Goal: Task Accomplishment & Management: Complete application form

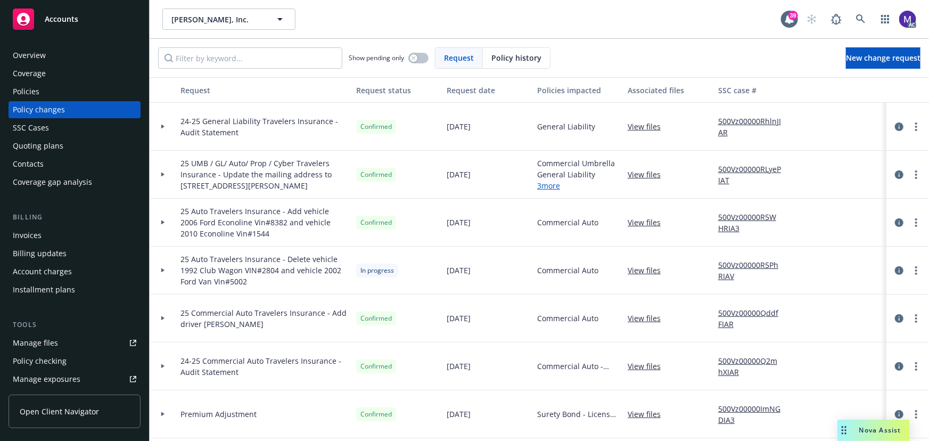
click at [166, 182] on div at bounding box center [163, 175] width 27 height 48
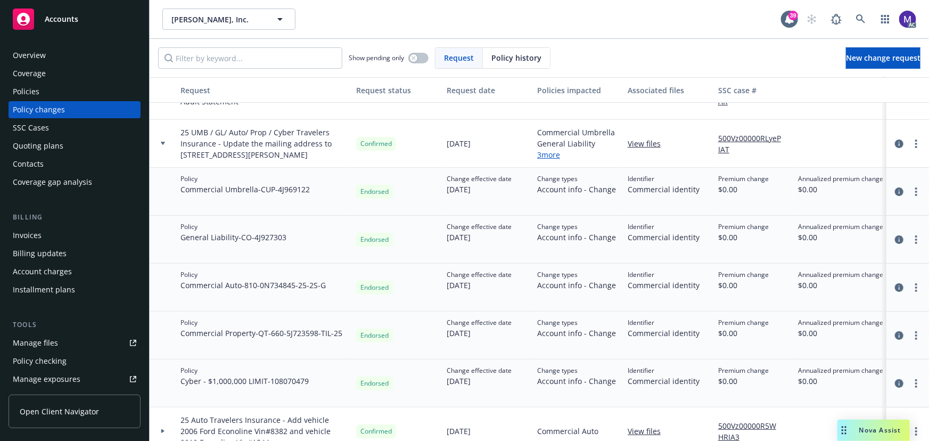
scroll to position [48, 0]
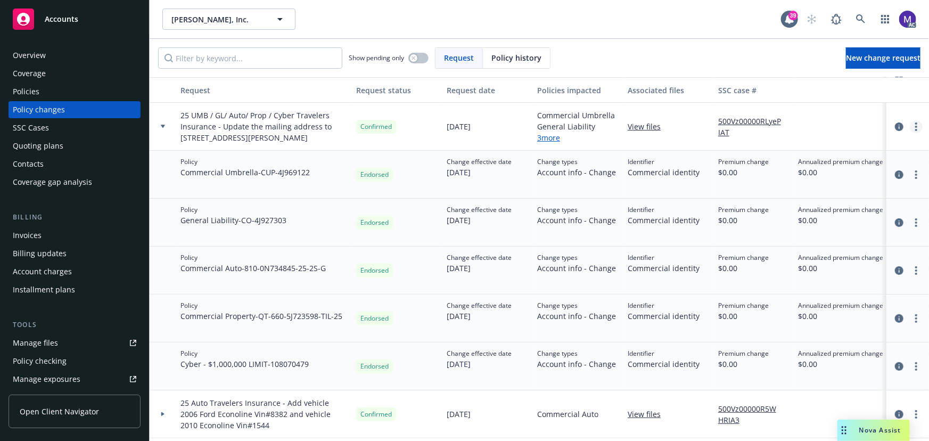
click at [910, 125] on link "more" at bounding box center [916, 126] width 13 height 13
click at [49, 92] on div "Policies" at bounding box center [75, 91] width 124 height 17
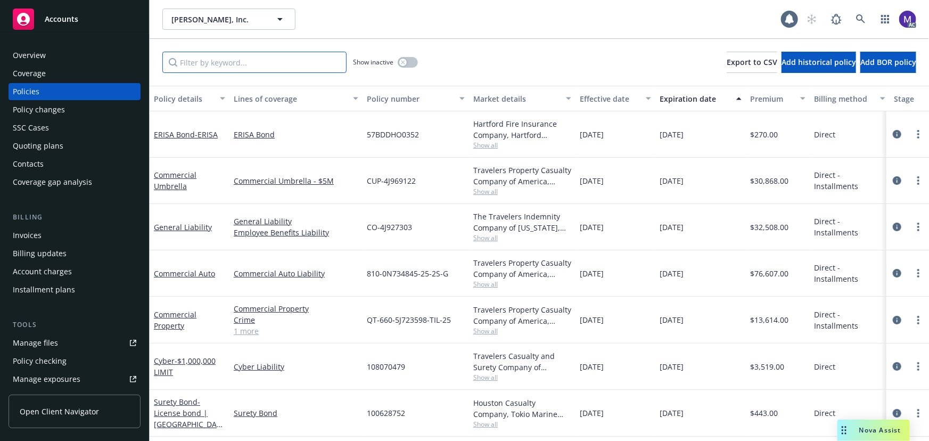
click at [205, 60] on input "Filter by keyword..." at bounding box center [254, 62] width 184 height 21
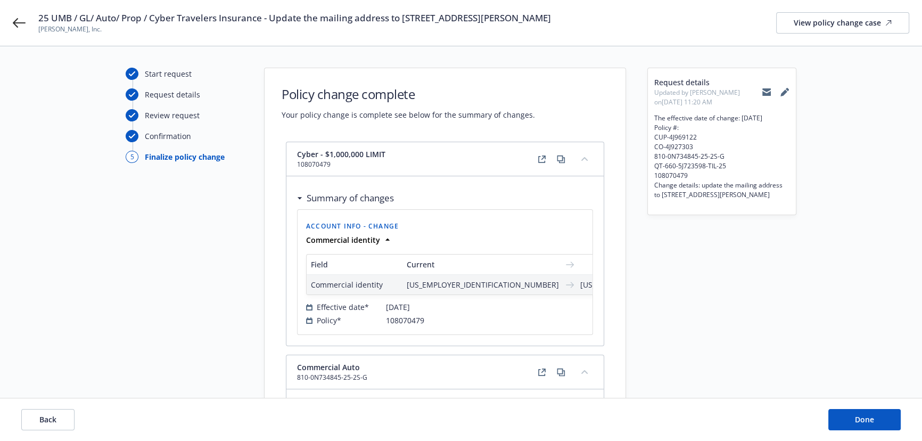
click at [27, 423] on button "Back" at bounding box center [47, 419] width 53 height 21
select select "ACCEPTED"
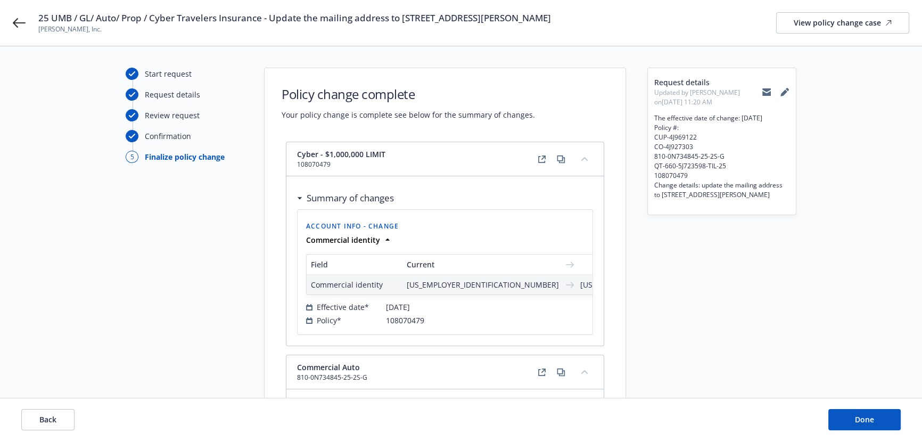
select select "ACCEPTED"
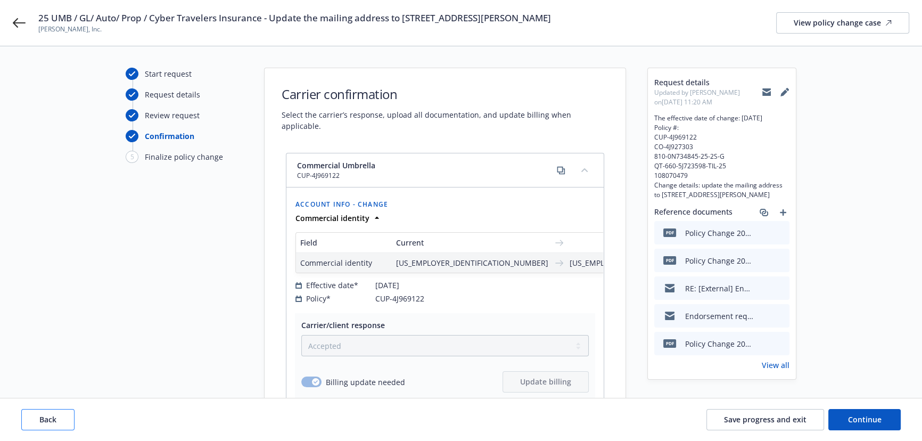
click at [29, 423] on button "Back" at bounding box center [47, 419] width 53 height 21
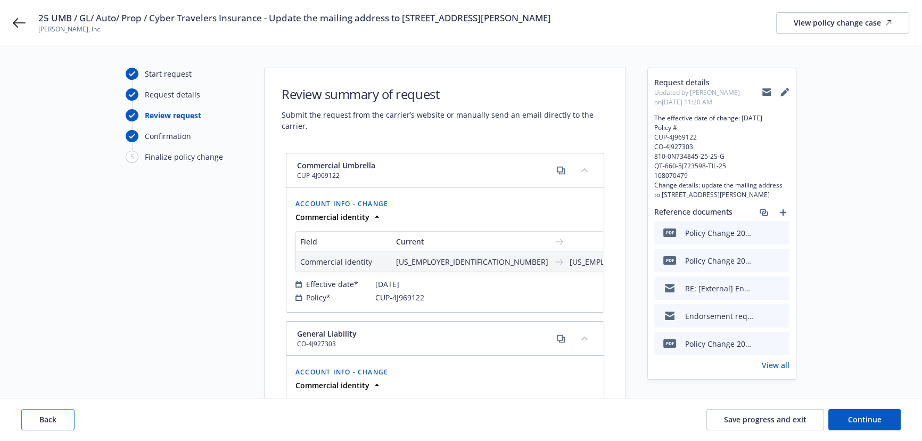
click at [29, 423] on button "Back" at bounding box center [47, 419] width 53 height 21
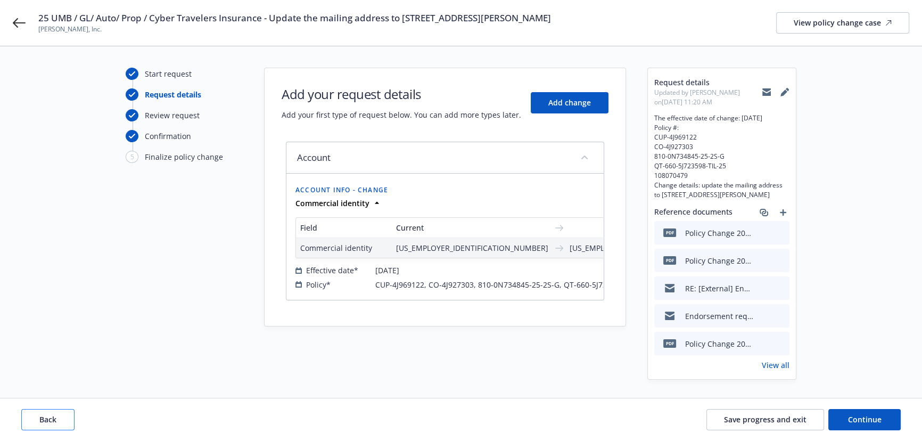
click at [29, 423] on button "Back" at bounding box center [47, 419] width 53 height 21
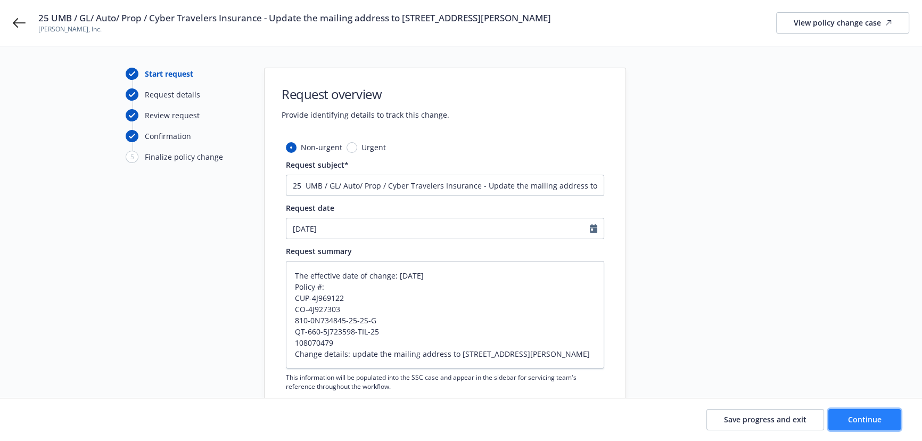
click at [861, 420] on span "Continue" at bounding box center [865, 419] width 34 height 10
type textarea "x"
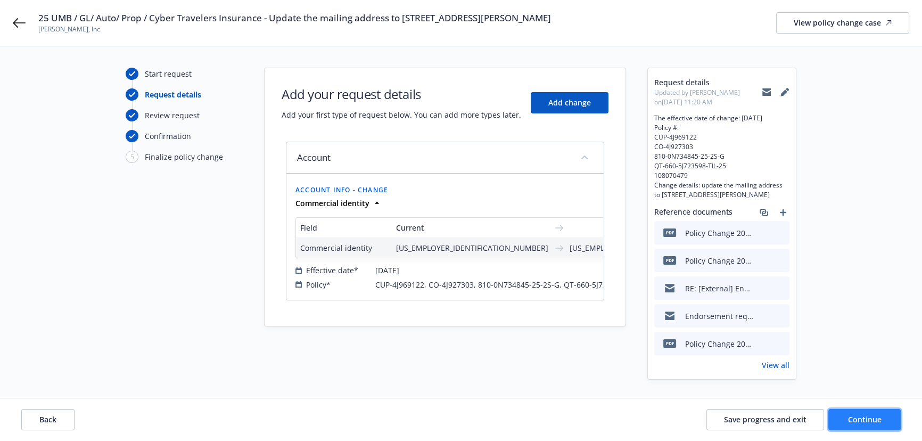
click at [877, 416] on span "Continue" at bounding box center [865, 419] width 34 height 10
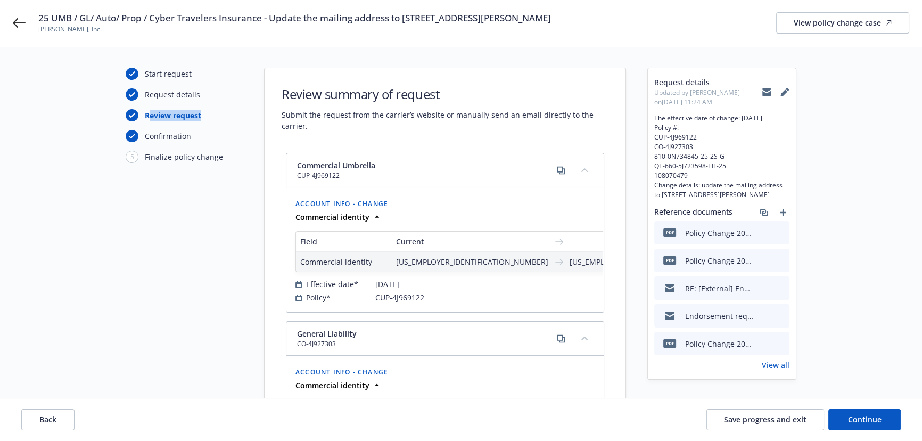
drag, startPoint x: 148, startPoint y: 117, endPoint x: 205, endPoint y: 119, distance: 57.0
click at [205, 119] on div "Review request" at bounding box center [184, 115] width 117 height 12
click at [45, 418] on span "Back" at bounding box center [47, 419] width 17 height 10
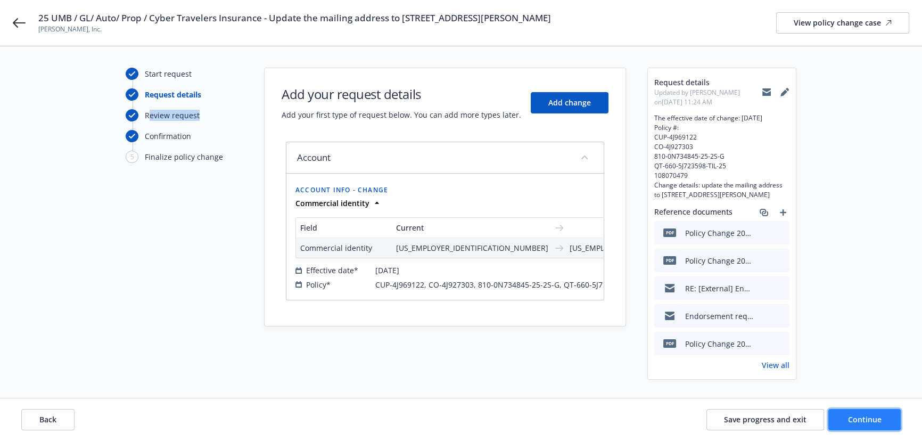
click at [849, 416] on span "Continue" at bounding box center [865, 419] width 34 height 10
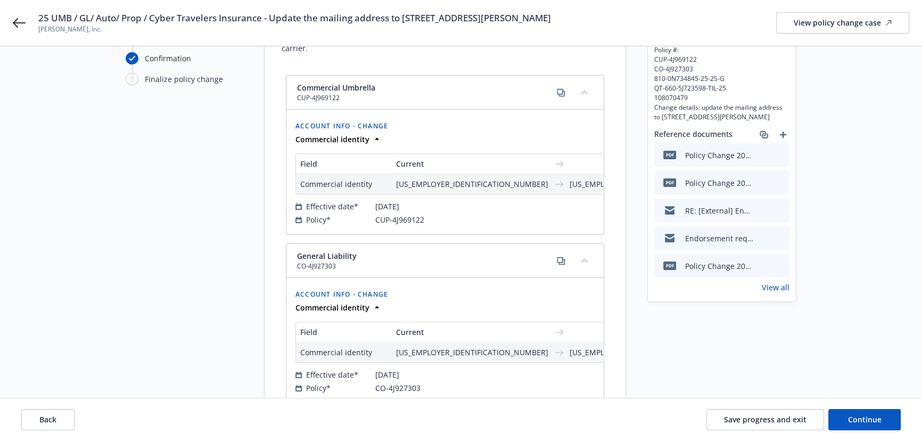
scroll to position [96, 0]
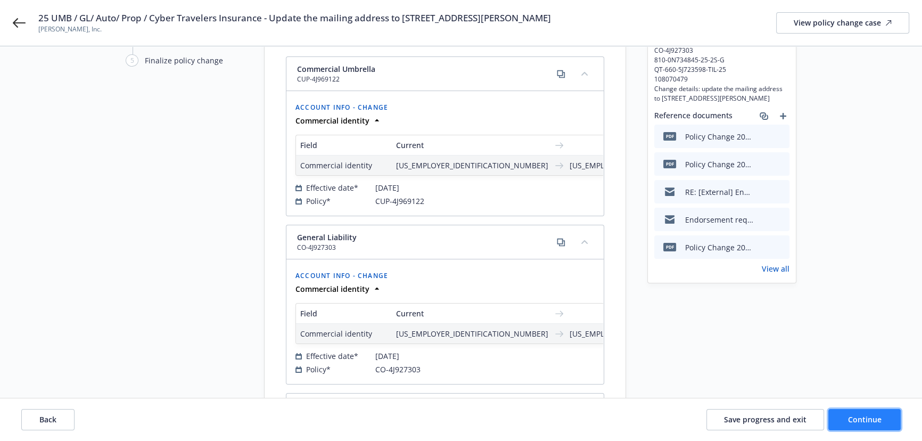
click at [856, 421] on span "Continue" at bounding box center [865, 419] width 34 height 10
select select "ACCEPTED"
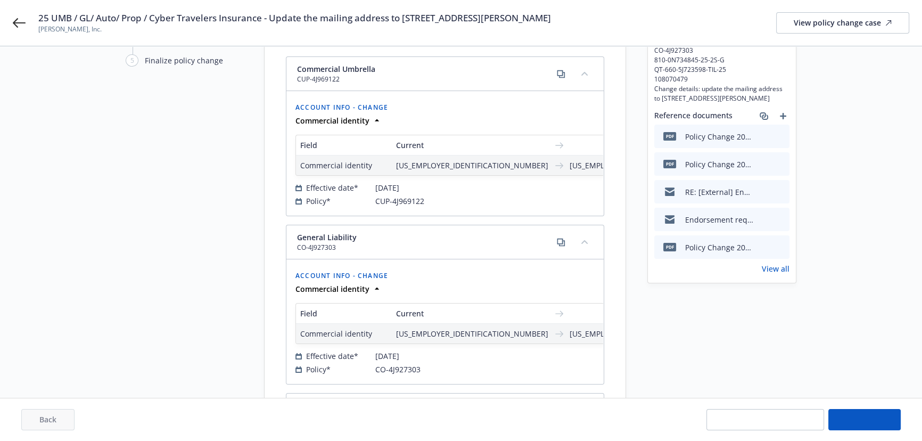
select select "ACCEPTED"
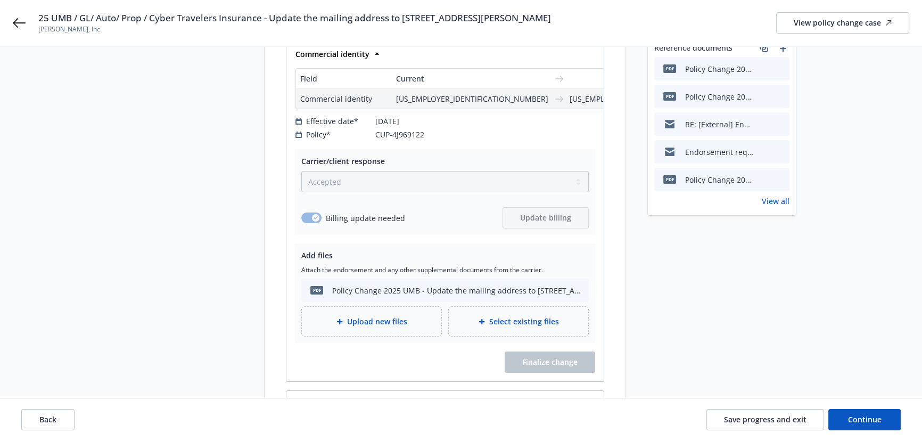
scroll to position [193, 0]
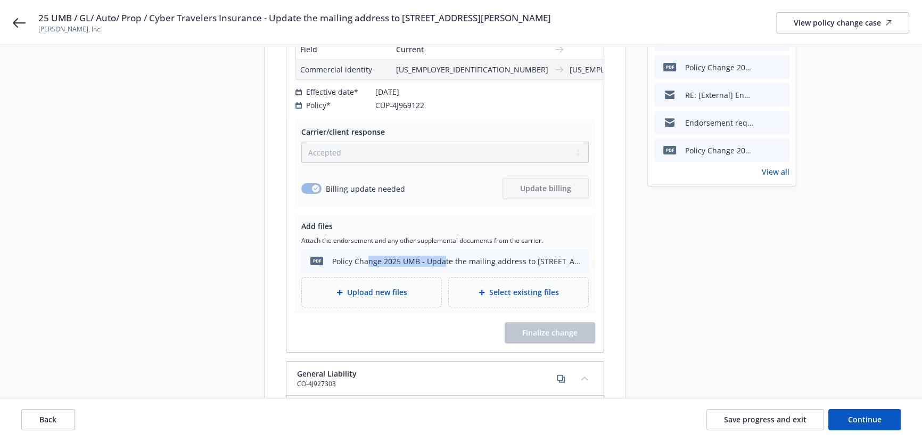
drag, startPoint x: 367, startPoint y: 247, endPoint x: 444, endPoint y: 253, distance: 77.0
click at [444, 256] on div "Policy Change 2025 UMB - Update the mailing address to [STREET_ADDRESS][PERSON_…" at bounding box center [456, 261] width 248 height 11
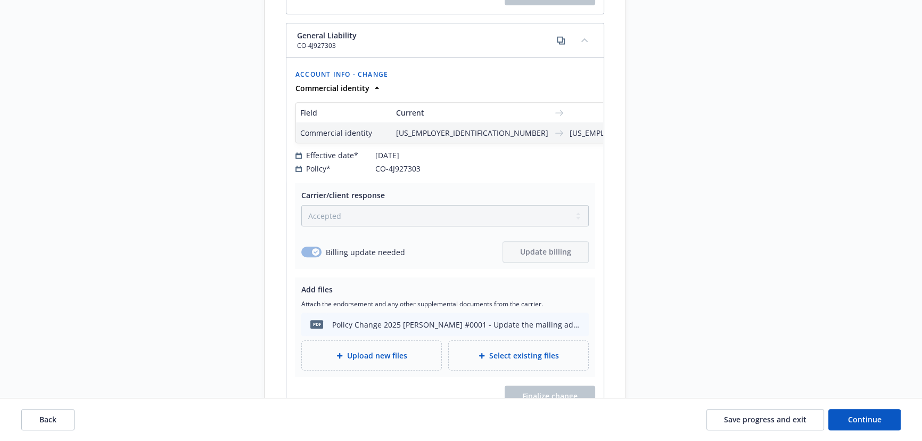
scroll to position [533, 0]
drag, startPoint x: 374, startPoint y: 308, endPoint x: 446, endPoint y: 313, distance: 72.6
click at [446, 318] on div "Policy Change 2025 [PERSON_NAME] #0001 - Update the mailing address to [STREET_…" at bounding box center [456, 323] width 248 height 11
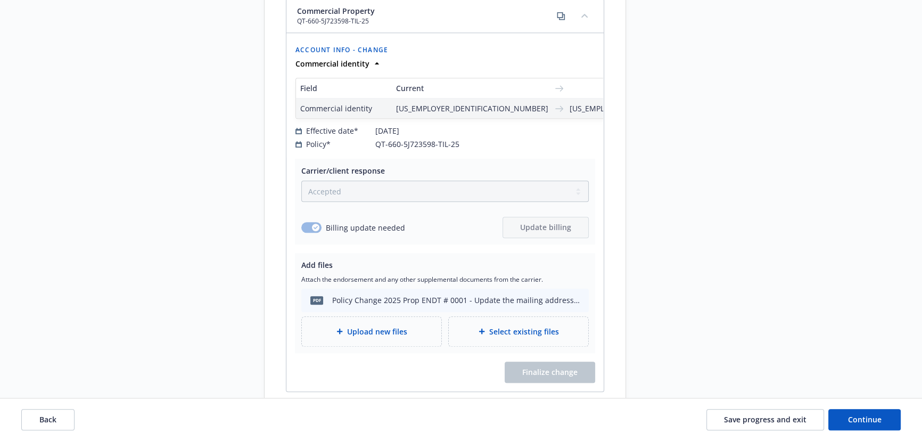
scroll to position [1234, 0]
